Goal: Transaction & Acquisition: Purchase product/service

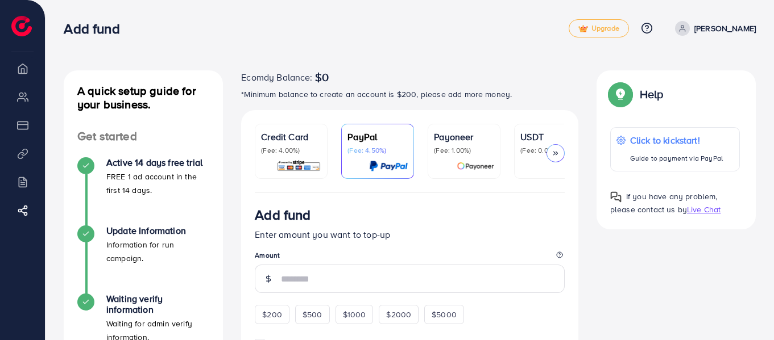
click at [729, 22] on p "[PERSON_NAME]" at bounding box center [724, 29] width 61 height 14
click at [536, 30] on div "Add fund" at bounding box center [316, 28] width 504 height 16
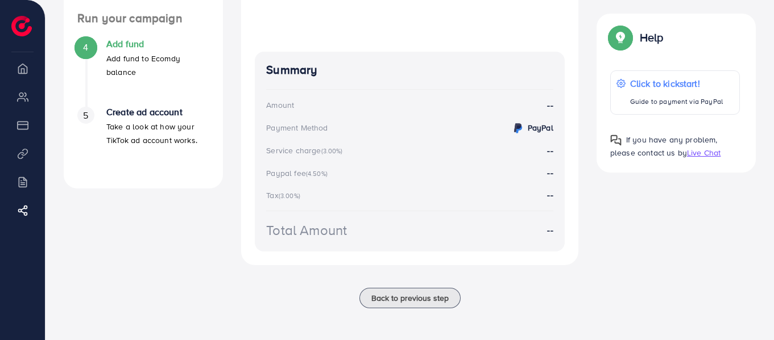
scroll to position [354, 0]
click at [431, 298] on span "Back to previous step" at bounding box center [409, 298] width 77 height 11
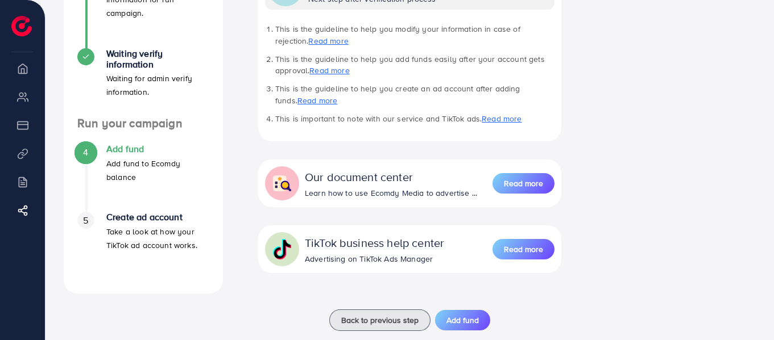
scroll to position [268, 0]
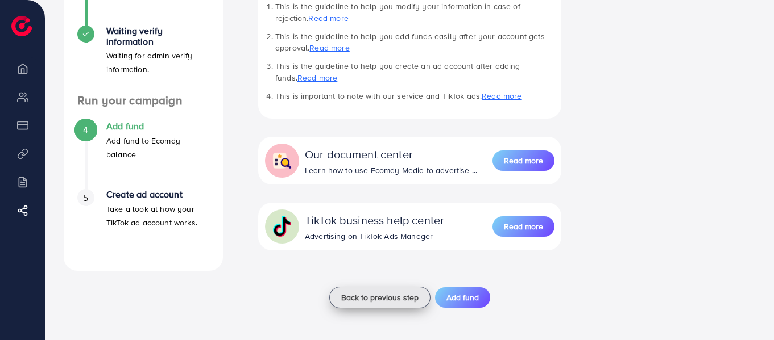
click at [401, 298] on span "Back to previous step" at bounding box center [379, 297] width 77 height 11
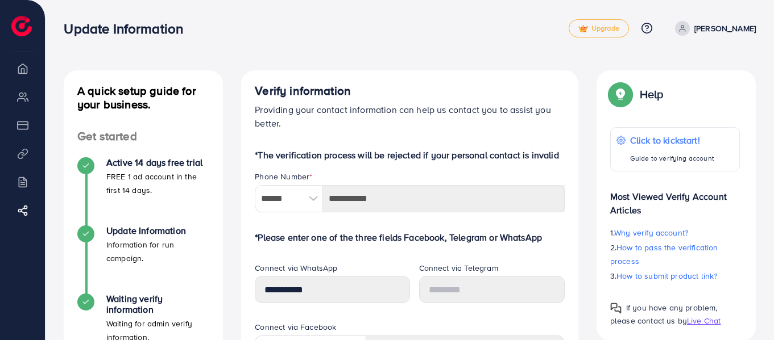
click at [20, 27] on img at bounding box center [21, 26] width 20 height 20
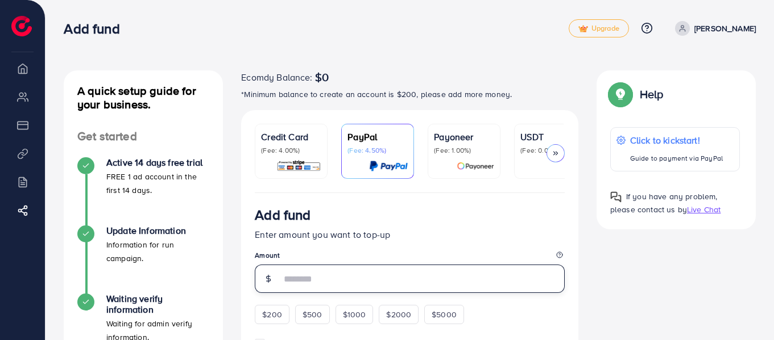
click at [392, 273] on input "number" at bounding box center [423, 279] width 284 height 28
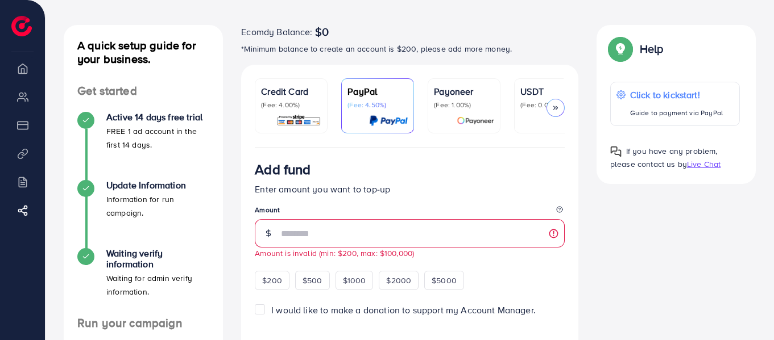
scroll to position [68, 0]
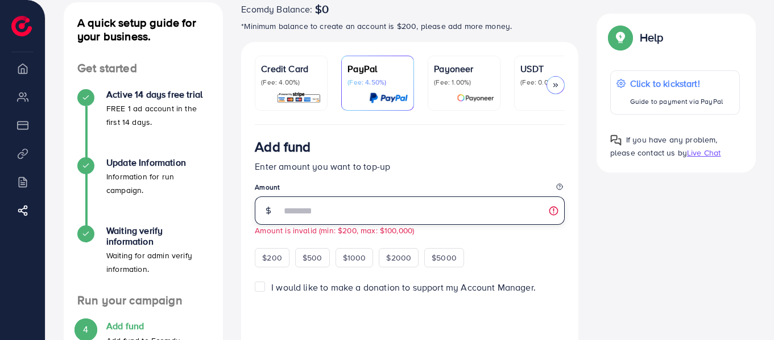
click at [314, 213] on input "**" at bounding box center [423, 211] width 284 height 28
type input "**"
